Goal: Task Accomplishment & Management: Manage account settings

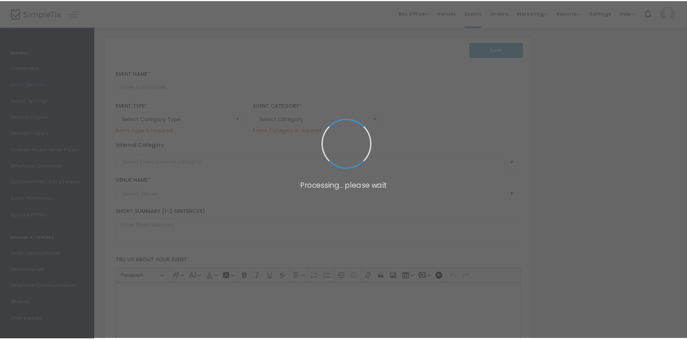
scroll to position [91, 0]
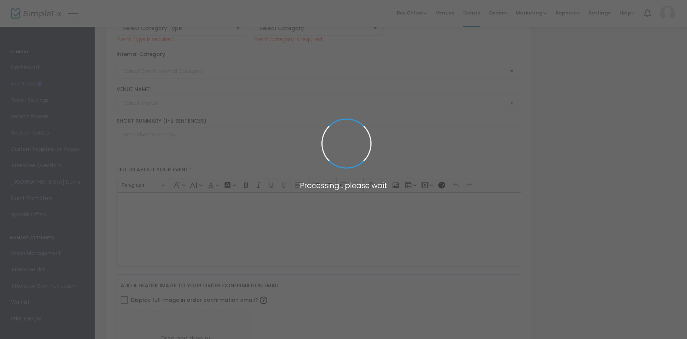
type input "Beneath The Surface: [DATE] 3pm Block - Tickets Just $15 (plus $1.88 SimpleTix …"
type textarea "Beneath The Surface: Emotional and gripping stories of hidden struggles, fractu…"
type input "Buy Tickets"
type input "Studio Movie Grill (SMG)"
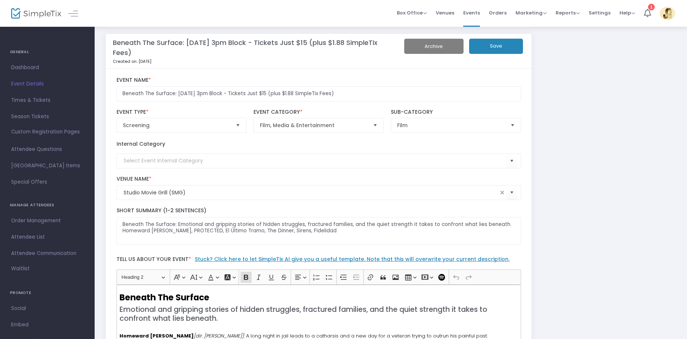
scroll to position [0, 0]
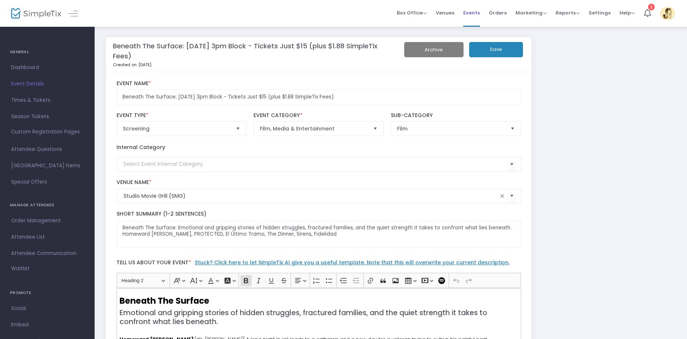
click at [477, 14] on span "Events" at bounding box center [471, 12] width 17 height 19
